Goal: Task Accomplishment & Management: Complete application form

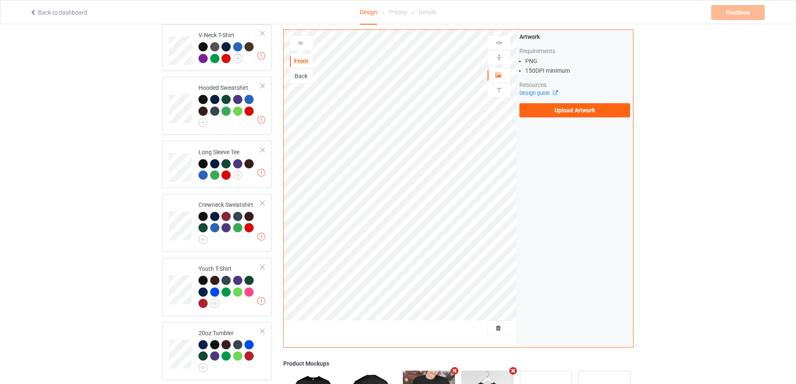
scroll to position [374, 0]
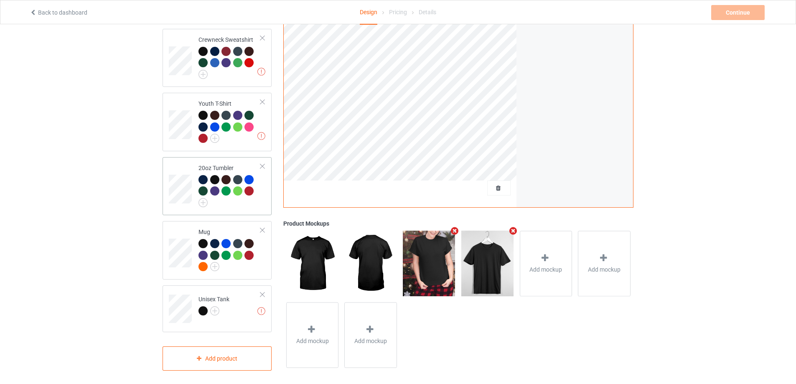
click at [167, 180] on div "20oz Tumbler" at bounding box center [217, 186] width 109 height 58
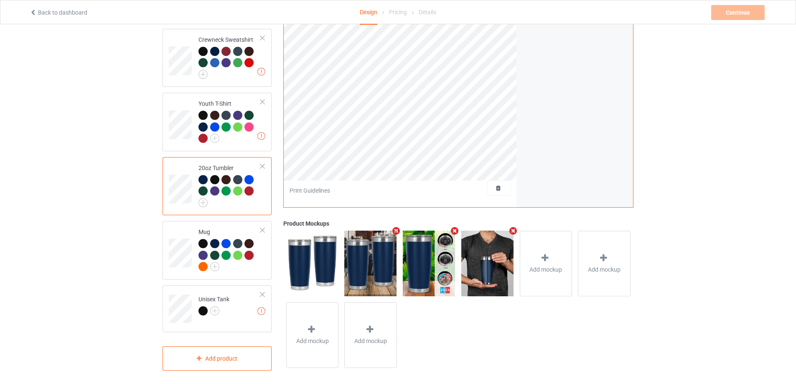
scroll to position [207, 0]
click at [163, 249] on div "Mug" at bounding box center [217, 250] width 109 height 59
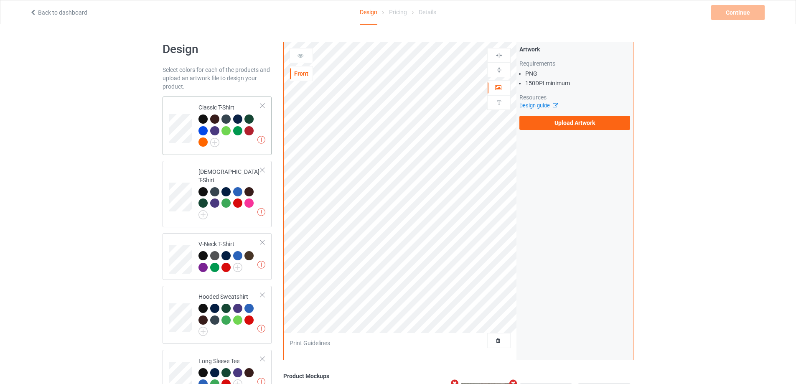
click at [178, 106] on td at bounding box center [181, 126] width 25 height 52
click at [540, 124] on label "Upload Artwork" at bounding box center [575, 123] width 111 height 14
click at [0, 0] on input "Upload Artwork" at bounding box center [0, 0] width 0 height 0
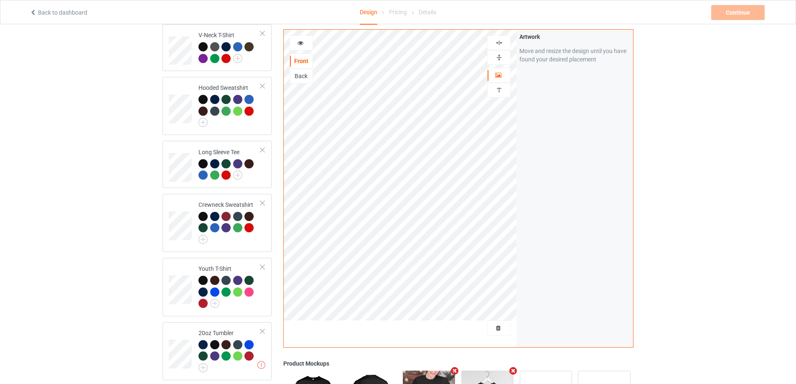
scroll to position [374, 0]
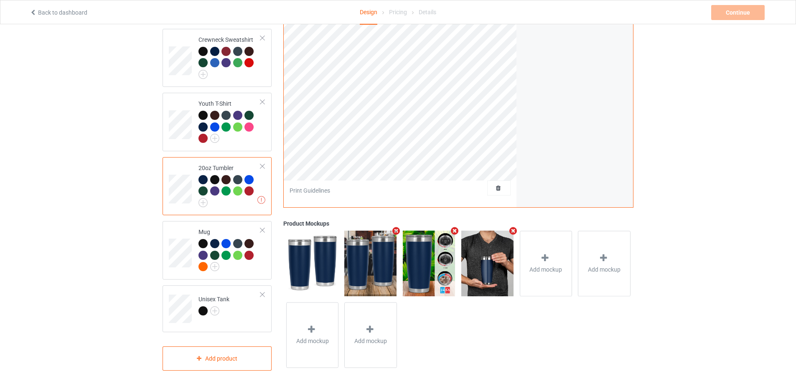
scroll to position [290, 0]
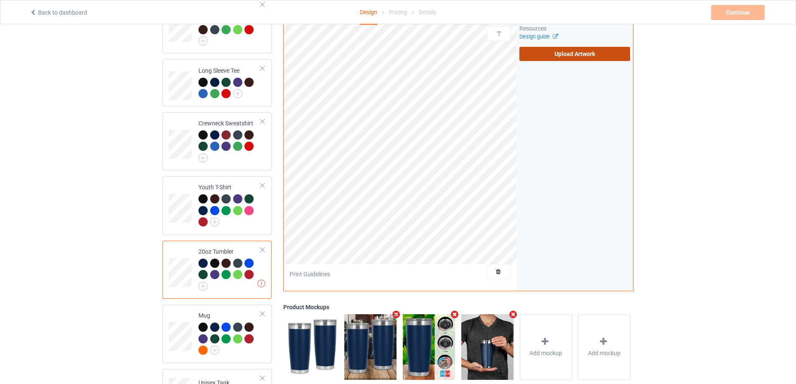
click at [545, 51] on label "Upload Artwork" at bounding box center [575, 54] width 111 height 14
click at [0, 0] on input "Upload Artwork" at bounding box center [0, 0] width 0 height 0
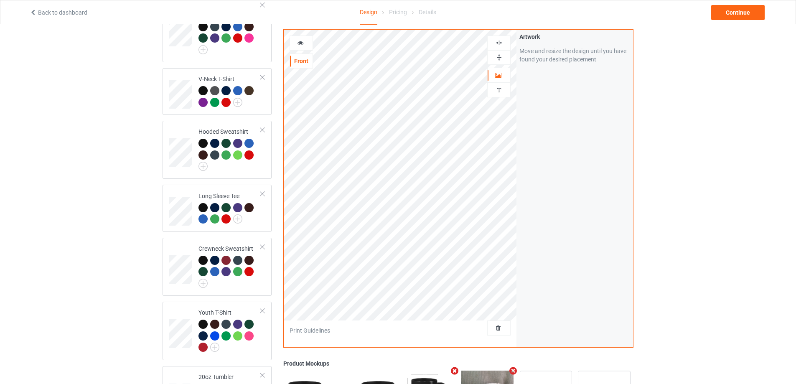
scroll to position [82, 0]
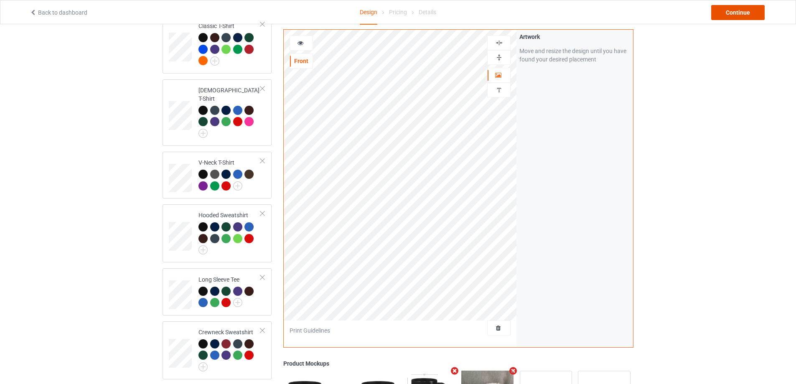
click at [734, 13] on div "Continue" at bounding box center [737, 12] width 53 height 15
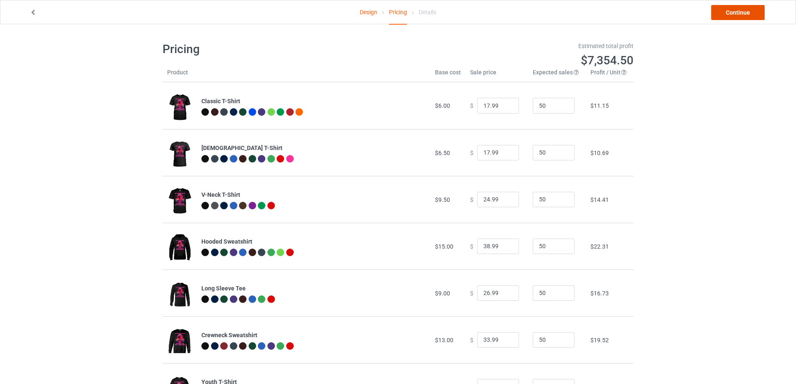
click at [749, 19] on link "Continue" at bounding box center [737, 12] width 53 height 15
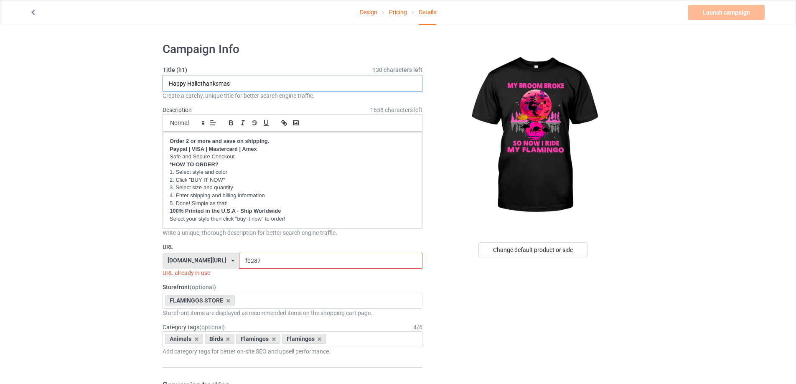
drag, startPoint x: 237, startPoint y: 86, endPoint x: 145, endPoint y: 86, distance: 91.9
type input "Now I Ride My Flamingo"
click at [257, 259] on input "f0287" at bounding box center [330, 261] width 183 height 16
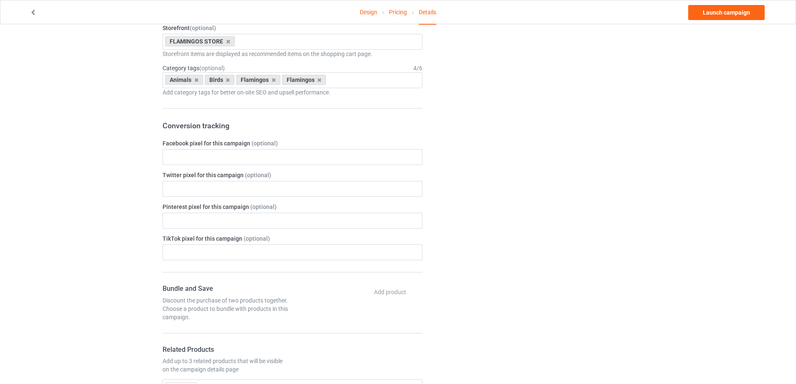
scroll to position [460, 0]
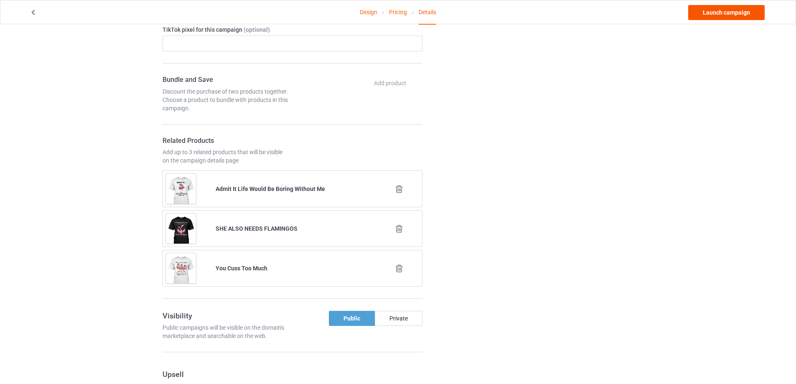
type input "f0291"
click at [739, 10] on link "Launch campaign" at bounding box center [726, 12] width 76 height 15
